Goal: Transaction & Acquisition: Book appointment/travel/reservation

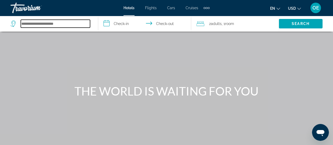
click at [40, 26] on input "Search hotel destination" at bounding box center [55, 24] width 69 height 8
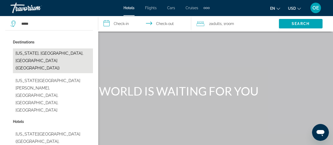
click at [39, 53] on button "[US_STATE], [GEOGRAPHIC_DATA], [GEOGRAPHIC_DATA] ([GEOGRAPHIC_DATA])" at bounding box center [53, 60] width 80 height 25
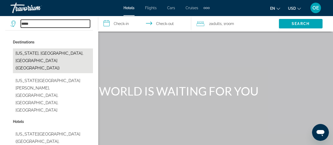
type input "**********"
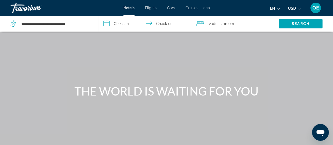
click at [121, 21] on input "**********" at bounding box center [145, 24] width 95 height 17
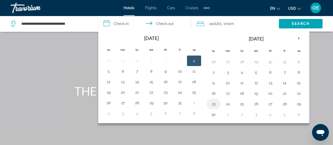
click at [213, 103] on button "23" at bounding box center [213, 103] width 8 height 7
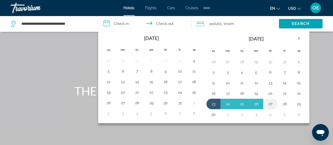
click at [269, 102] on button "27" at bounding box center [270, 103] width 8 height 7
type input "**********"
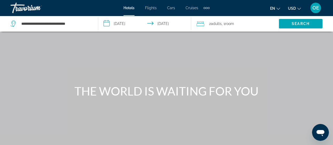
click at [225, 22] on span ", 1 Room rooms" at bounding box center [228, 23] width 12 height 7
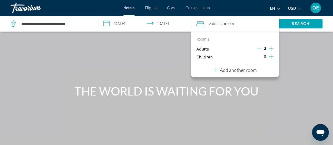
click at [269, 49] on icon "Increment adults" at bounding box center [271, 49] width 5 height 6
click at [274, 58] on div "Room 1 Adults 3 Children 0 Add another room" at bounding box center [235, 55] width 88 height 46
click at [272, 58] on icon "Increment children" at bounding box center [271, 56] width 5 height 6
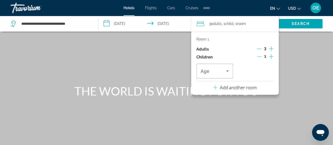
click at [271, 57] on icon "Increment children" at bounding box center [271, 56] width 5 height 6
click at [222, 69] on span "Travelers: 3 adults, 2 children" at bounding box center [214, 71] width 26 height 6
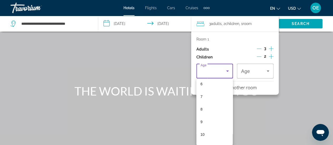
scroll to position [84, 0]
click at [208, 105] on mat-option "8" at bounding box center [214, 103] width 37 height 13
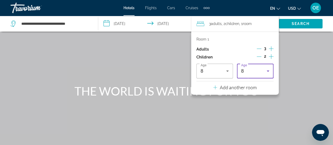
click at [266, 72] on icon "Travelers: 3 adults, 2 children" at bounding box center [268, 71] width 6 height 6
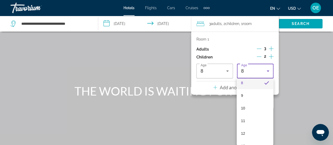
scroll to position [112, 0]
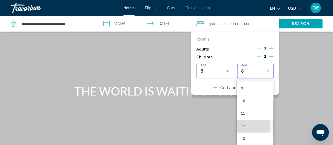
click at [249, 126] on mat-option "12" at bounding box center [255, 126] width 37 height 13
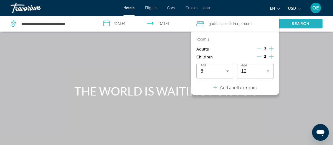
click at [287, 21] on span "Search" at bounding box center [301, 23] width 44 height 13
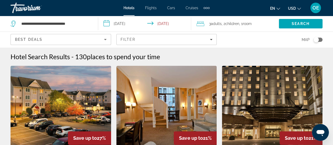
click at [91, 40] on div "Best Deals" at bounding box center [59, 39] width 89 height 6
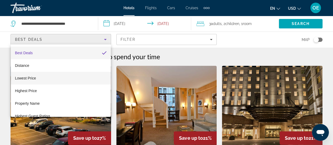
click at [34, 79] on span "Lowest Price" at bounding box center [25, 78] width 21 height 4
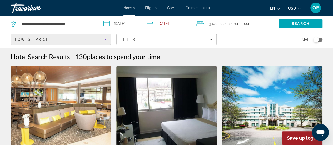
click at [95, 41] on div "Lowest Price" at bounding box center [59, 39] width 89 height 6
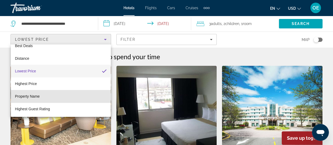
scroll to position [7, 0]
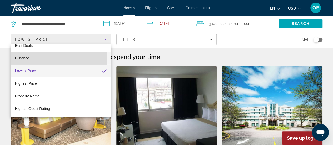
click at [37, 60] on mat-option "Distance" at bounding box center [61, 58] width 100 height 13
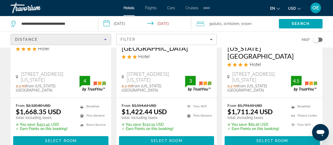
scroll to position [119, 0]
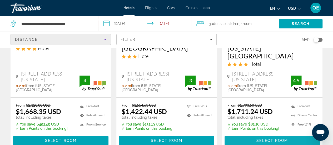
click at [280, 139] on span "Select Room" at bounding box center [272, 141] width 32 height 4
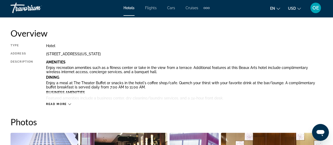
scroll to position [268, 0]
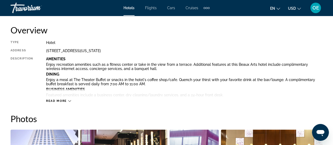
click at [64, 101] on span "Read more" at bounding box center [56, 100] width 21 height 3
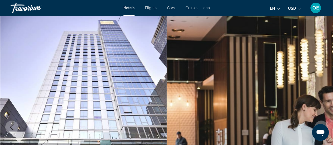
scroll to position [0, 0]
